Goal: Navigation & Orientation: Find specific page/section

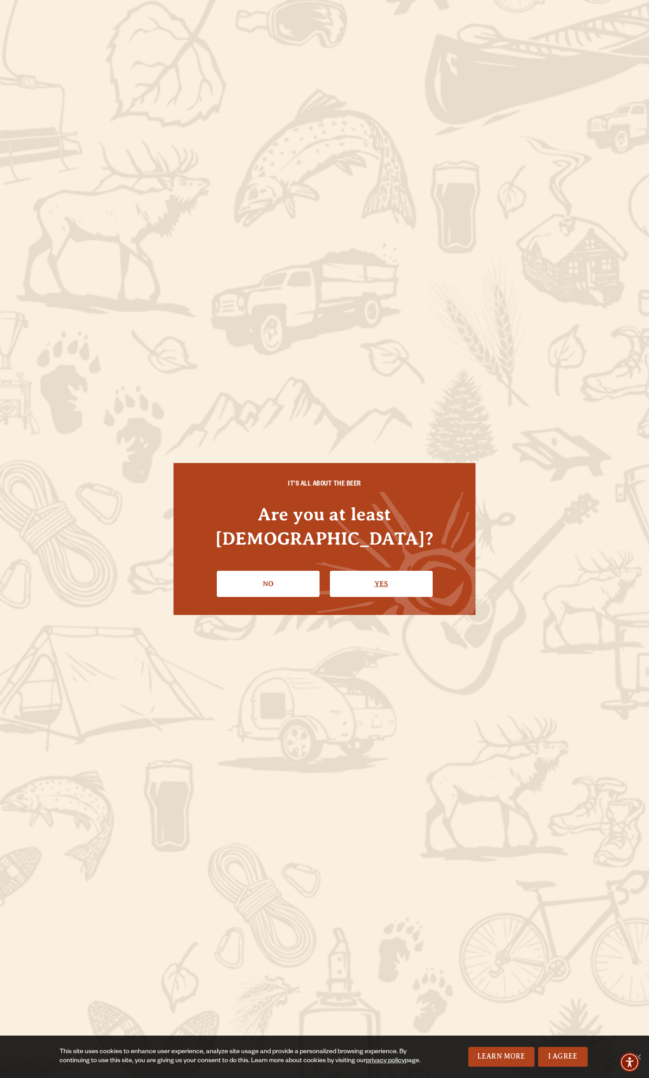
click at [369, 574] on link "Yes" at bounding box center [381, 584] width 103 height 26
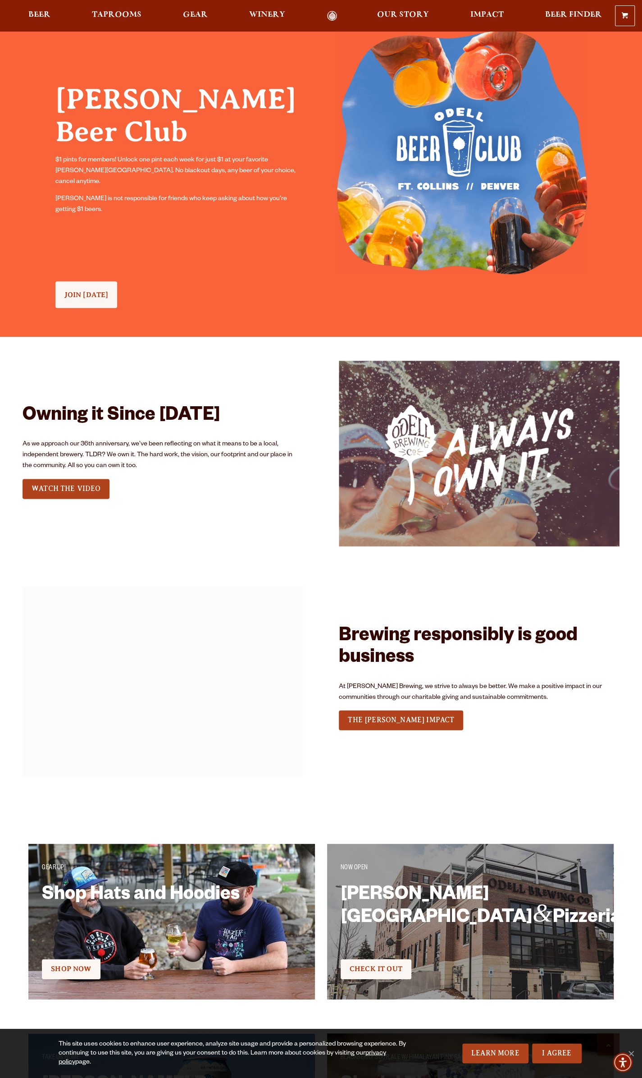
scroll to position [721, 0]
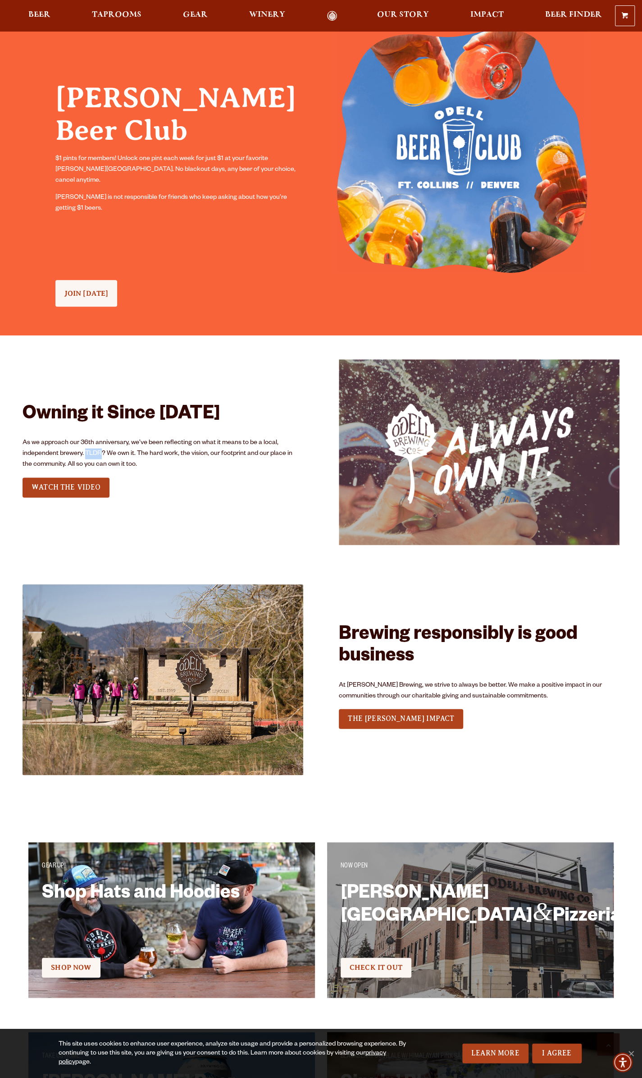
drag, startPoint x: 87, startPoint y: 452, endPoint x: 104, endPoint y: 450, distance: 17.2
click at [104, 450] on p "As we approach our 36th anniversary, we’ve been reflecting on what it means to …" at bounding box center [163, 453] width 281 height 32
drag, startPoint x: 115, startPoint y: 450, endPoint x: 163, endPoint y: 463, distance: 50.0
click at [163, 463] on p "As we approach our 36th anniversary, we’ve been reflecting on what it means to …" at bounding box center [163, 453] width 281 height 32
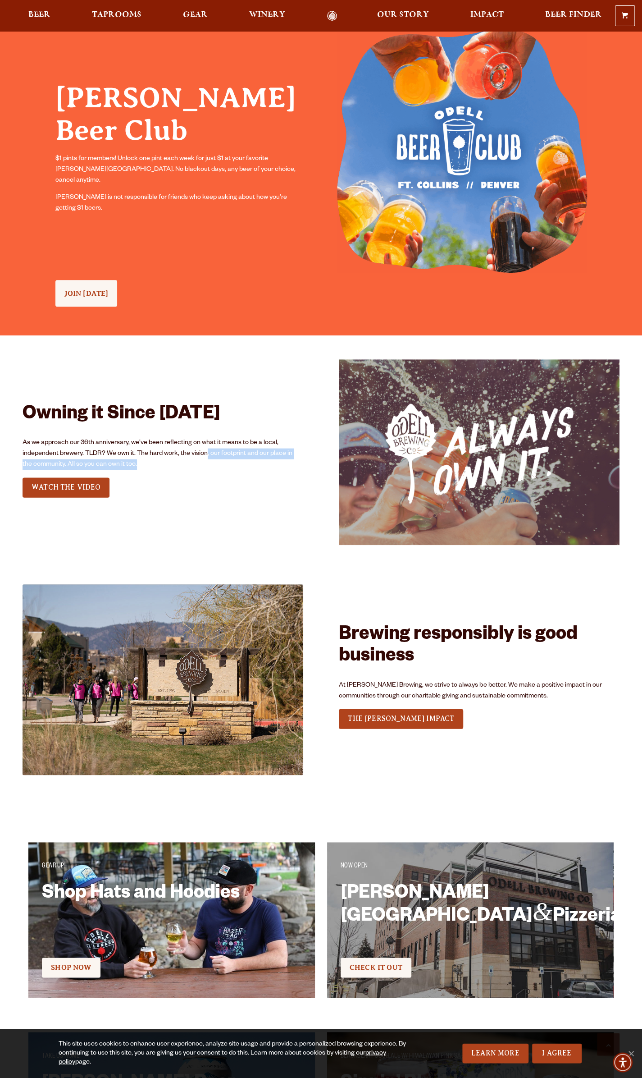
drag, startPoint x: 207, startPoint y: 450, endPoint x: 283, endPoint y: 468, distance: 77.4
click at [287, 468] on p "As we approach our 36th anniversary, we’ve been reflecting on what it means to …" at bounding box center [163, 453] width 281 height 32
click at [178, 469] on p "As we approach our 36th anniversary, we’ve been reflecting on what it means to …" at bounding box center [163, 453] width 281 height 32
drag, startPoint x: 87, startPoint y: 459, endPoint x: 147, endPoint y: 464, distance: 61.1
click at [147, 464] on p "As we approach our 36th anniversary, we’ve been reflecting on what it means to …" at bounding box center [163, 453] width 281 height 32
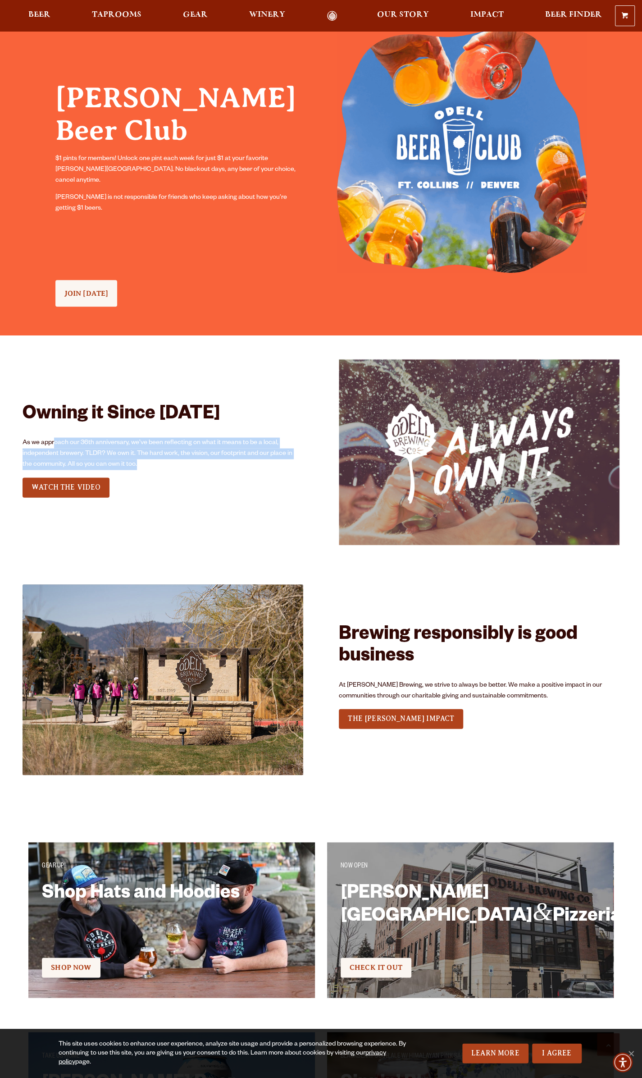
drag, startPoint x: 112, startPoint y: 459, endPoint x: 59, endPoint y: 441, distance: 55.6
click at [56, 444] on p "As we approach our 36th anniversary, we’ve been reflecting on what it means to …" at bounding box center [163, 453] width 281 height 32
click at [132, 436] on div "Owning it Since 1989 As we approach our 36th anniversary, we’ve been reflecting…" at bounding box center [163, 452] width 281 height 188
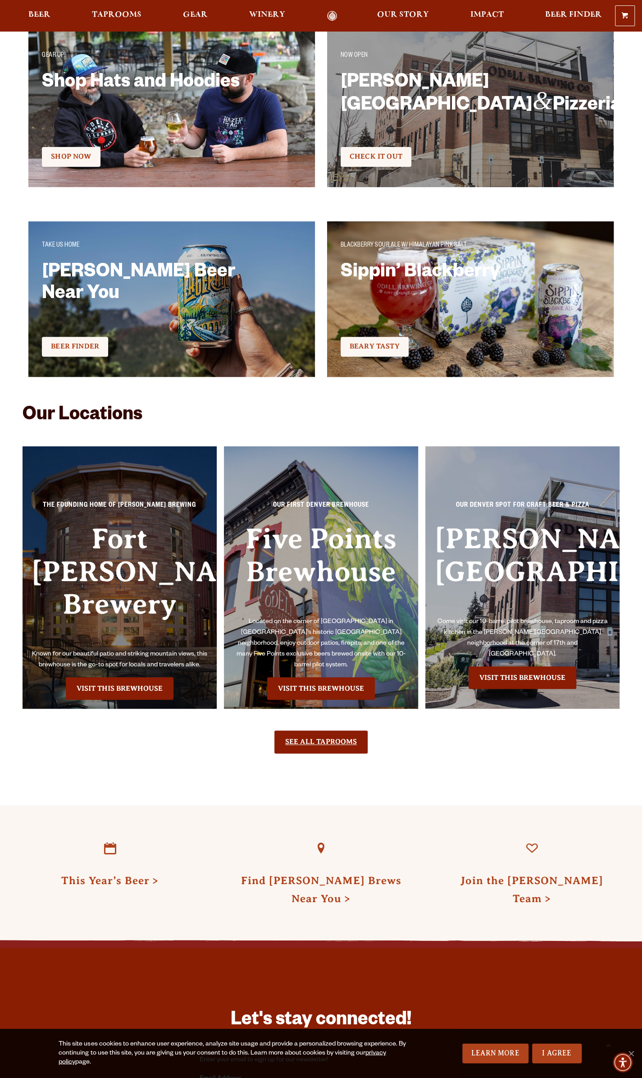
scroll to position [1532, 0]
click at [343, 730] on link "See All Taprooms" at bounding box center [321, 741] width 93 height 23
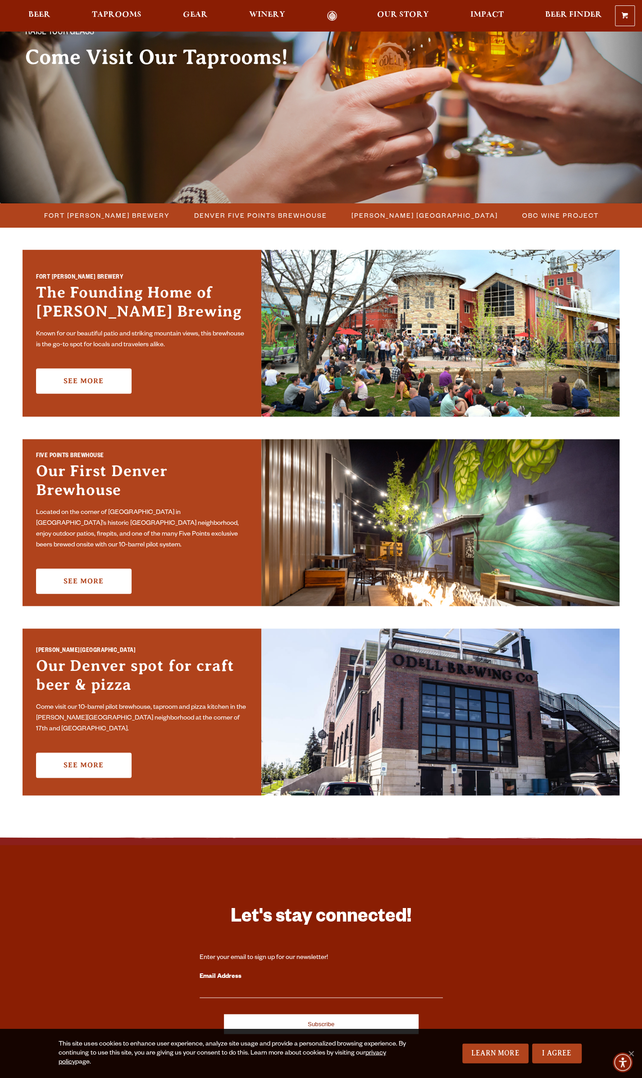
scroll to position [90, 0]
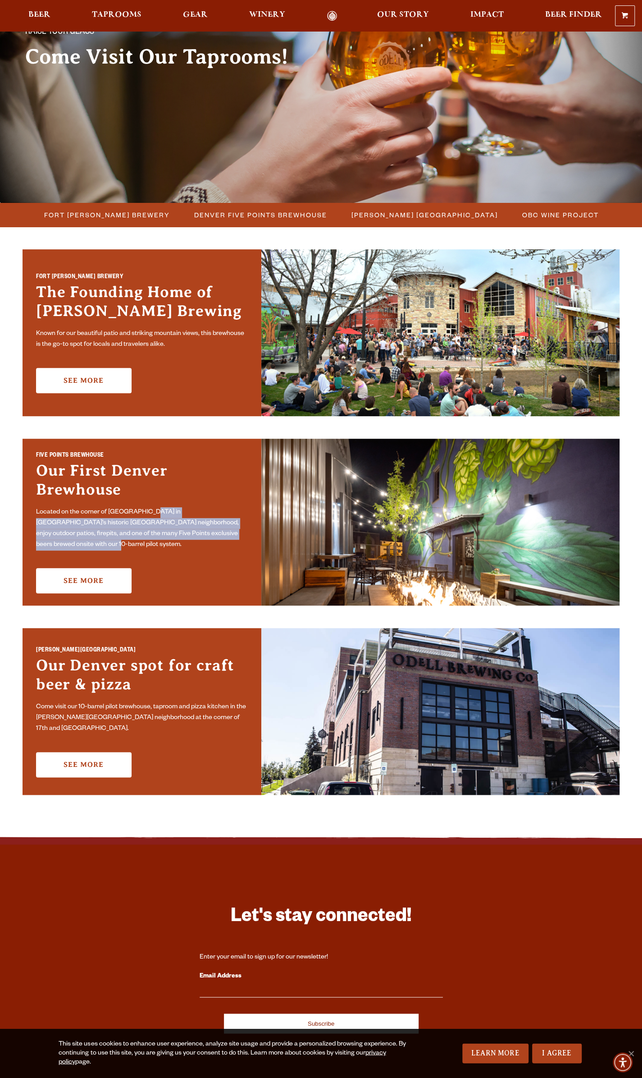
drag, startPoint x: 153, startPoint y: 518, endPoint x: 226, endPoint y: 542, distance: 76.3
click at [226, 542] on p "Located on the corner of [GEOGRAPHIC_DATA] in [GEOGRAPHIC_DATA]’s historic [GEO…" at bounding box center [142, 528] width 212 height 43
click at [225, 542] on p "Located on the corner of [GEOGRAPHIC_DATA] in [GEOGRAPHIC_DATA]’s historic [GEO…" at bounding box center [142, 528] width 212 height 43
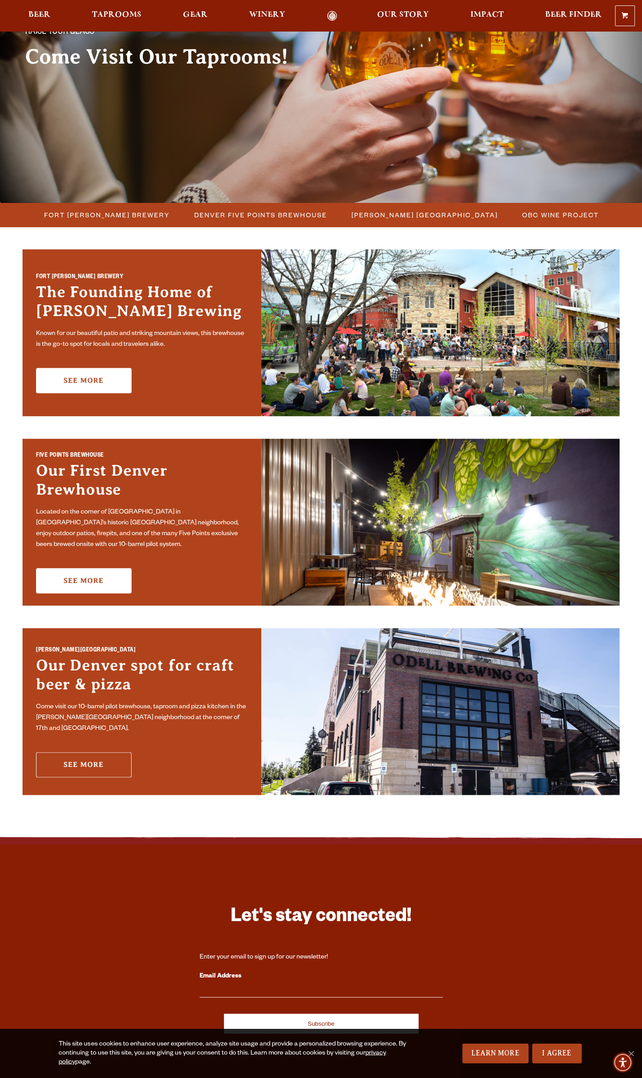
click at [83, 762] on link "See More" at bounding box center [84, 764] width 96 height 25
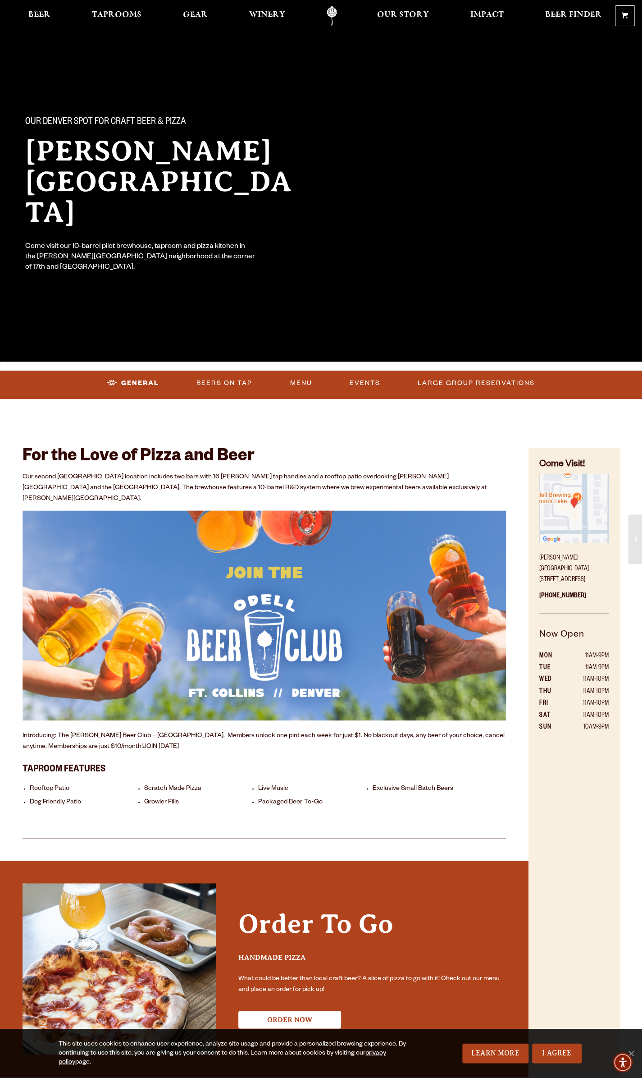
click at [567, 502] on img "Find on Google Maps (opens in a new window)" at bounding box center [574, 507] width 69 height 69
